Goal: Transaction & Acquisition: Download file/media

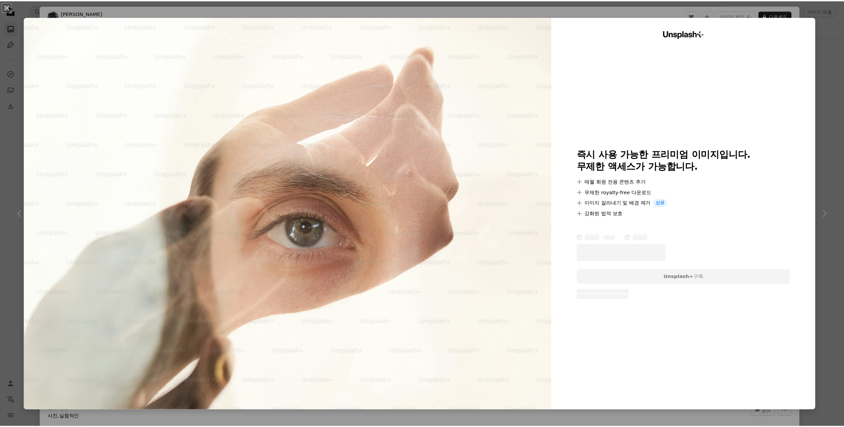
scroll to position [432, 0]
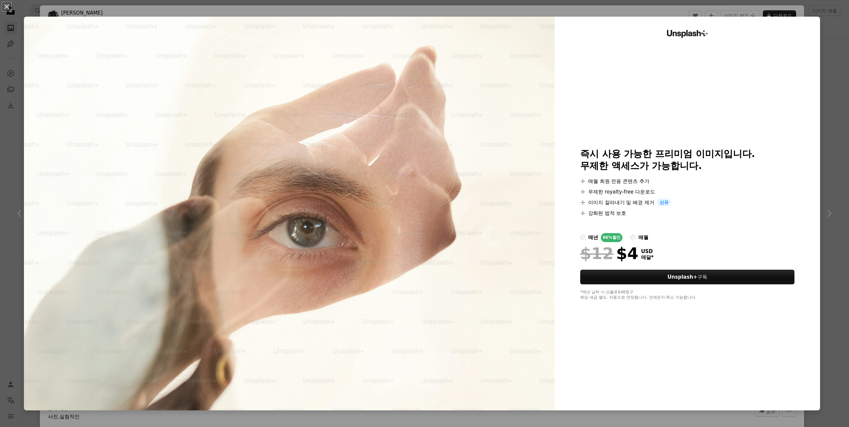
click at [825, 78] on div "An X shape Unsplash+ 즉시 사용 가능한 프리미엄 이미지입니다. 무제한 액세스가 가능합니다. A plus sign 매월 회원 전…" at bounding box center [424, 213] width 849 height 427
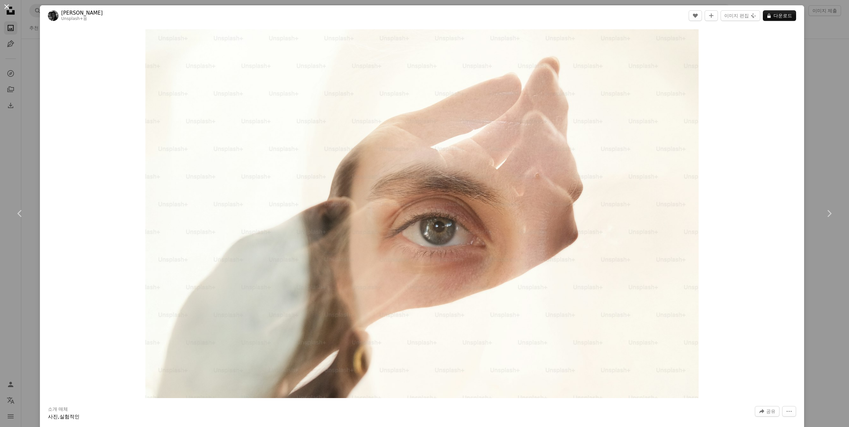
click at [11, 7] on button "An X shape" at bounding box center [7, 7] width 8 height 8
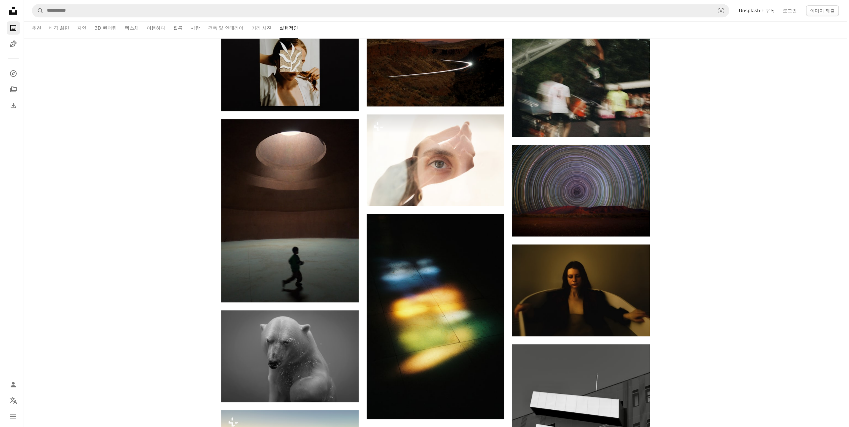
scroll to position [532, 0]
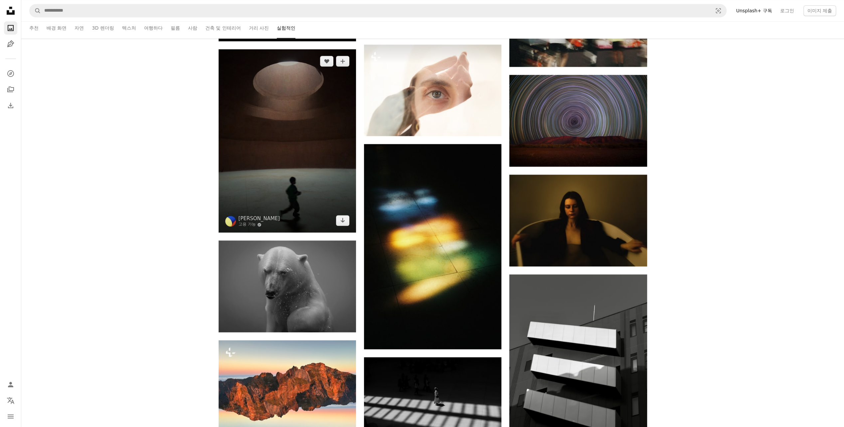
click at [290, 151] on img at bounding box center [287, 140] width 137 height 183
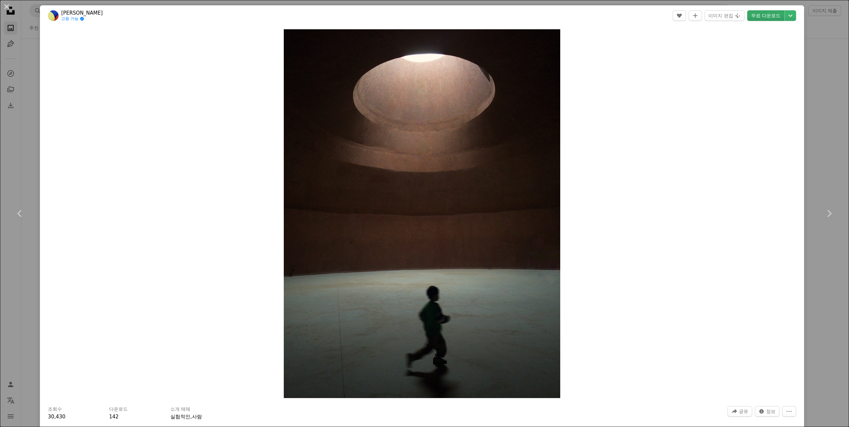
click at [764, 18] on link "무료 다운로드" at bounding box center [765, 15] width 37 height 11
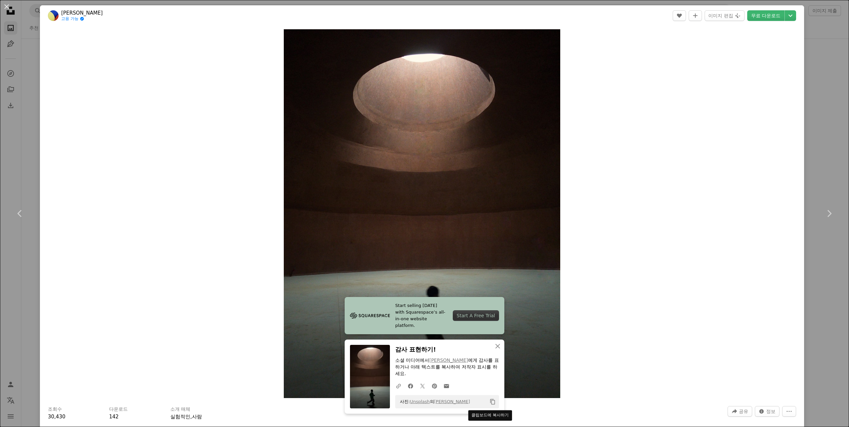
click at [490, 404] on icon "클립보드에 복사하기" at bounding box center [492, 402] width 5 height 6
